Goal: Navigation & Orientation: Find specific page/section

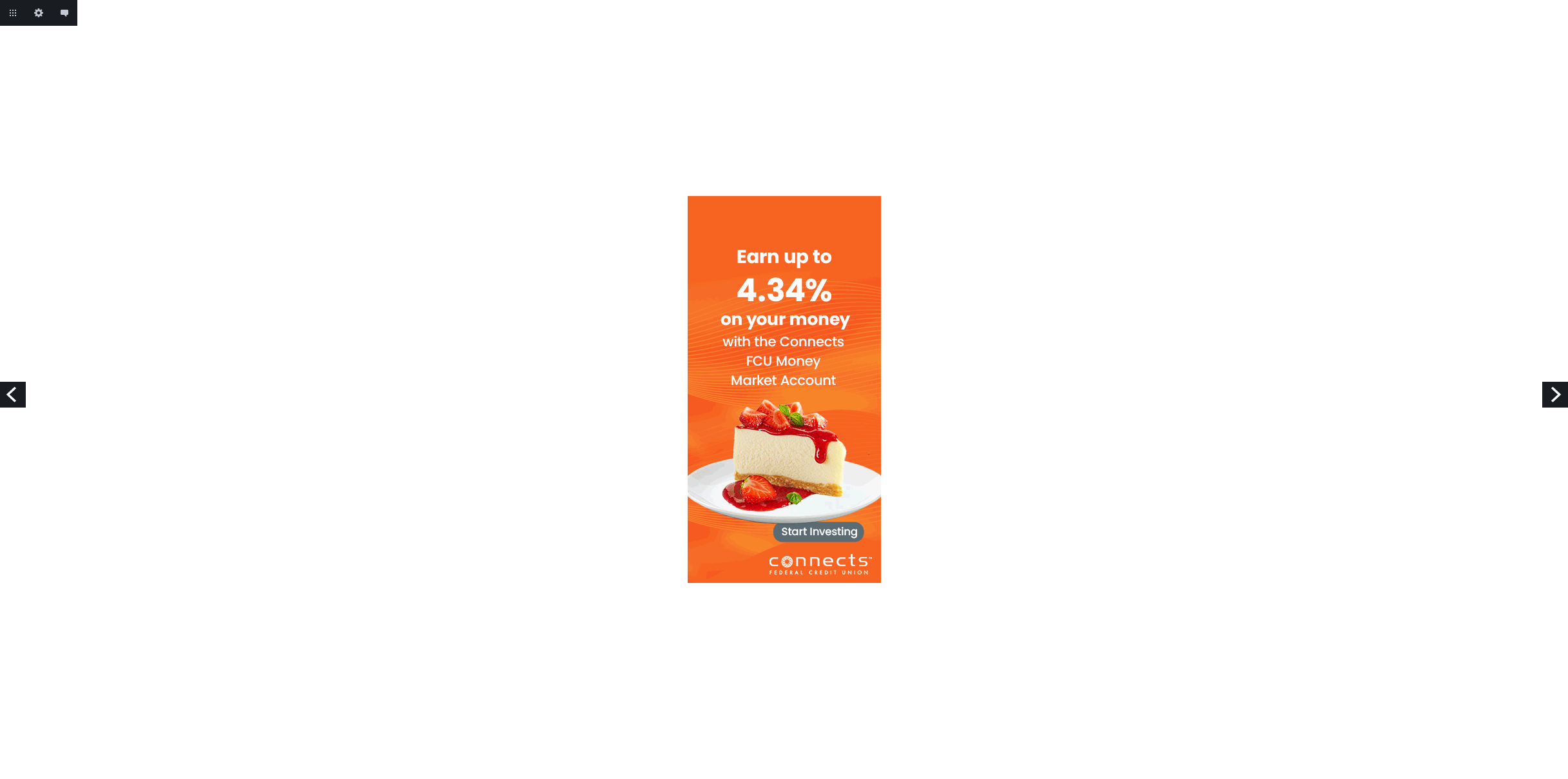
click at [793, 49] on div at bounding box center [784, 390] width 1568 height 779
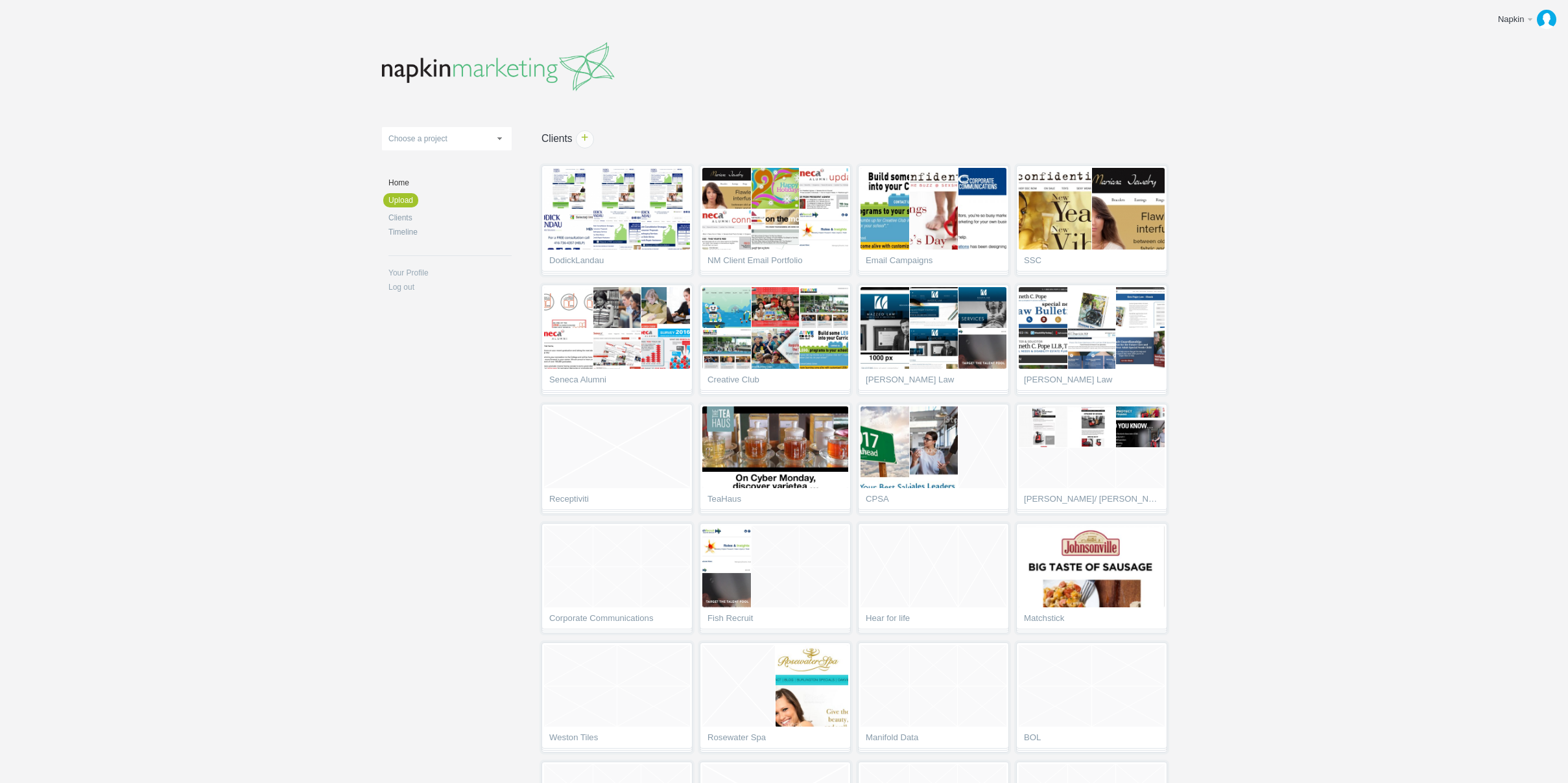
click at [1081, 56] on header at bounding box center [783, 64] width 804 height 75
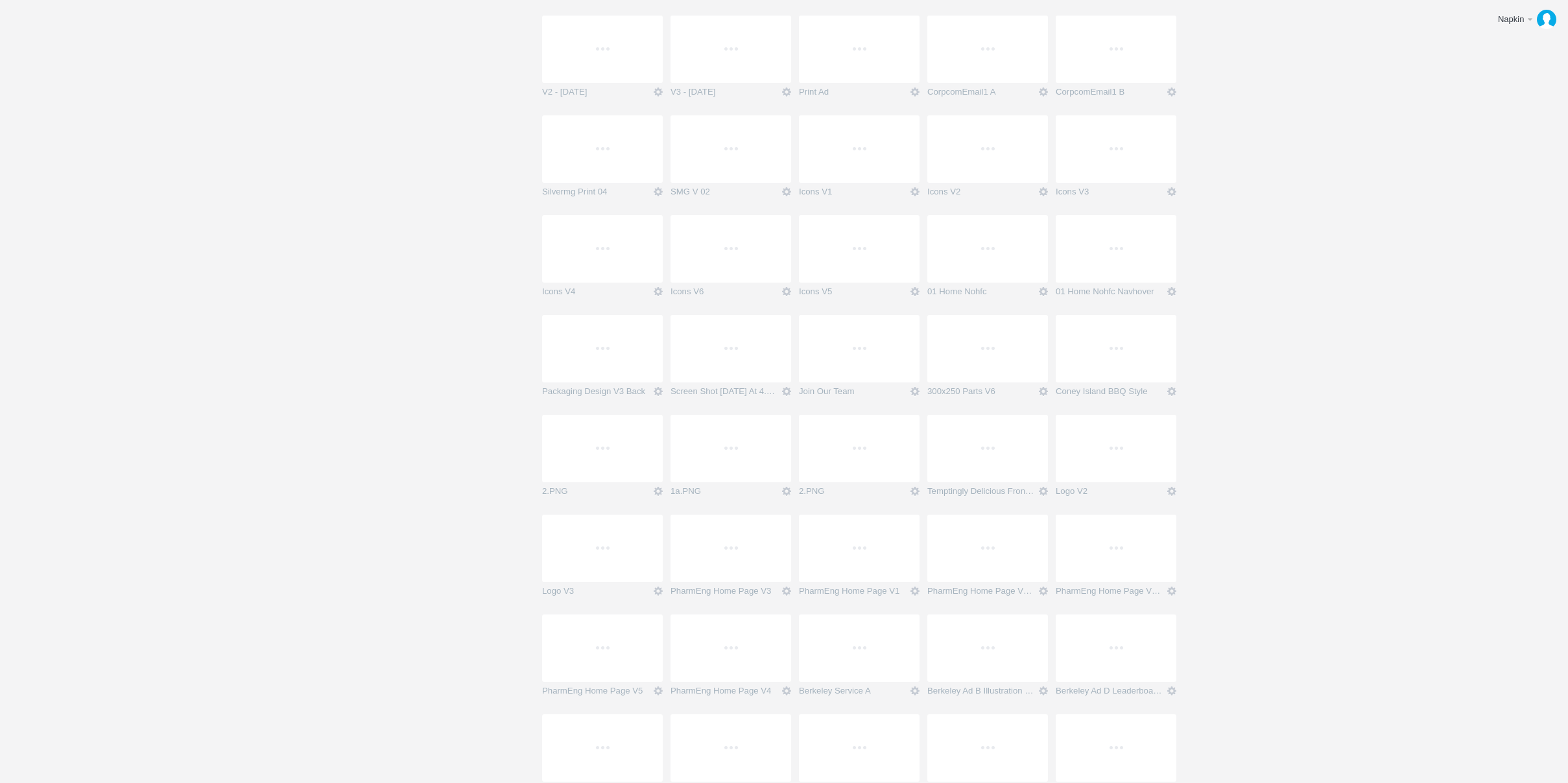
scroll to position [32988, 0]
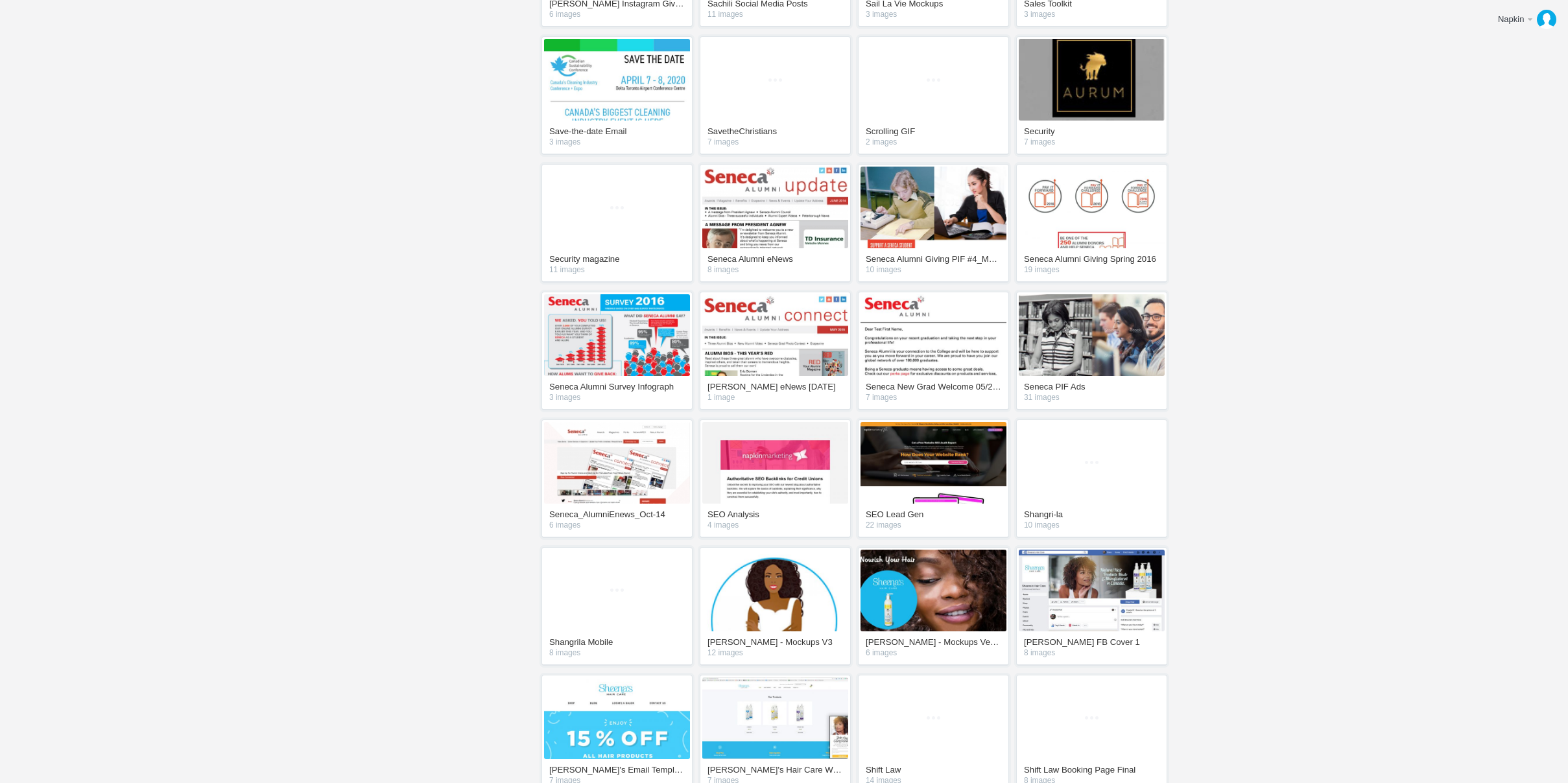
scroll to position [4163, 0]
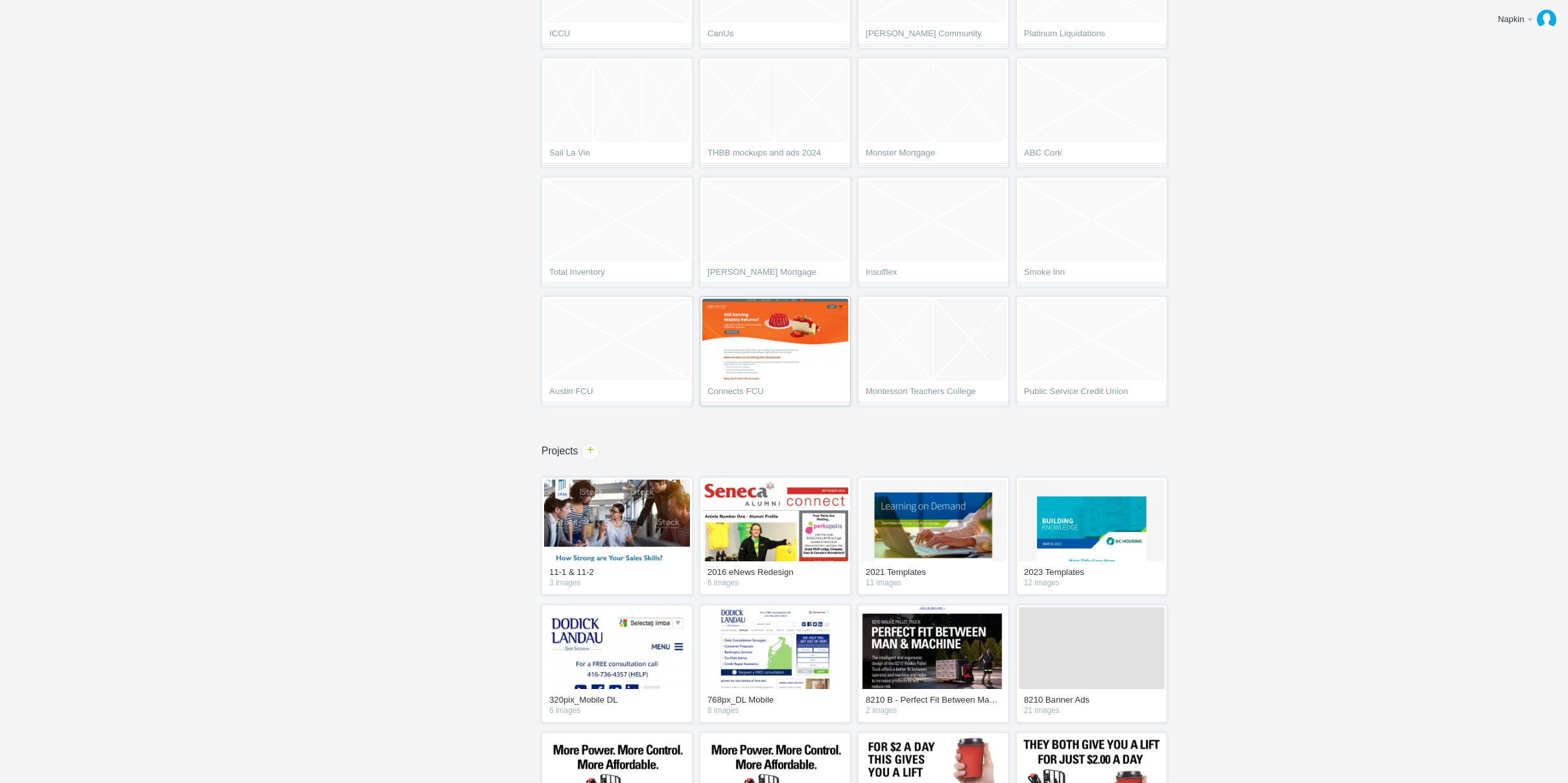
click at [754, 337] on img at bounding box center [775, 340] width 146 height 82
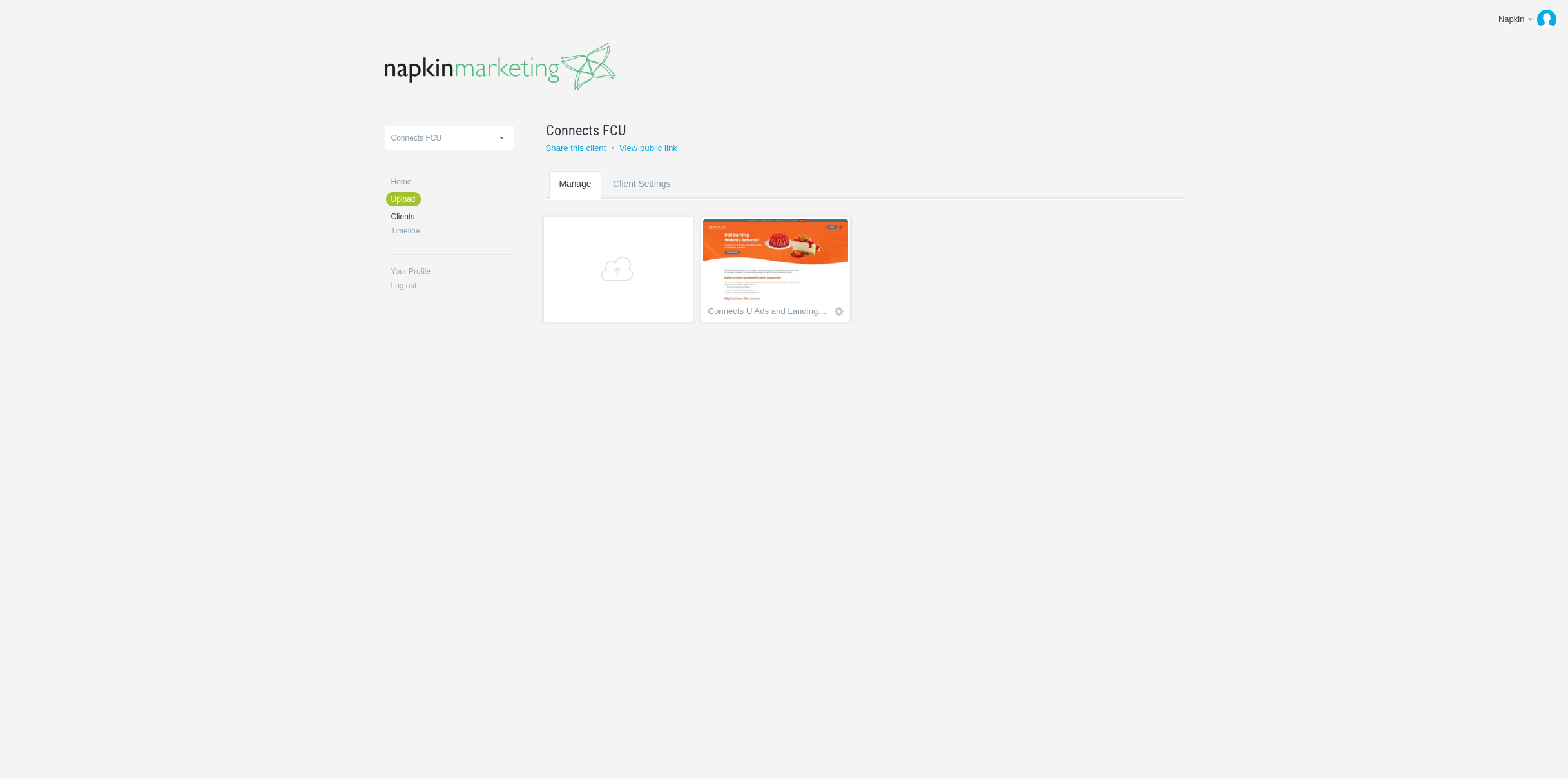
click at [773, 262] on img at bounding box center [775, 259] width 145 height 81
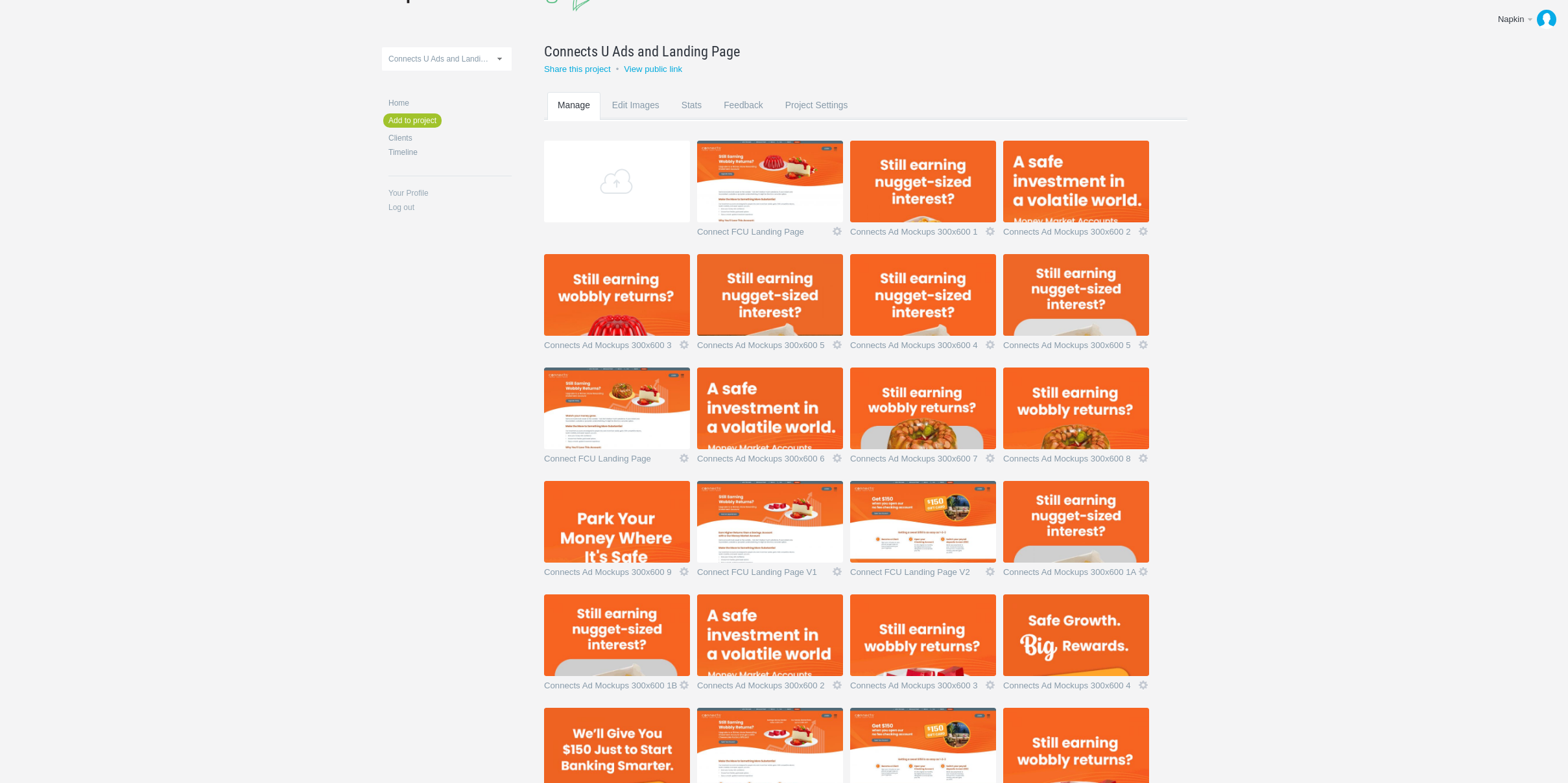
scroll to position [747, 0]
